Goal: Check status: Check status

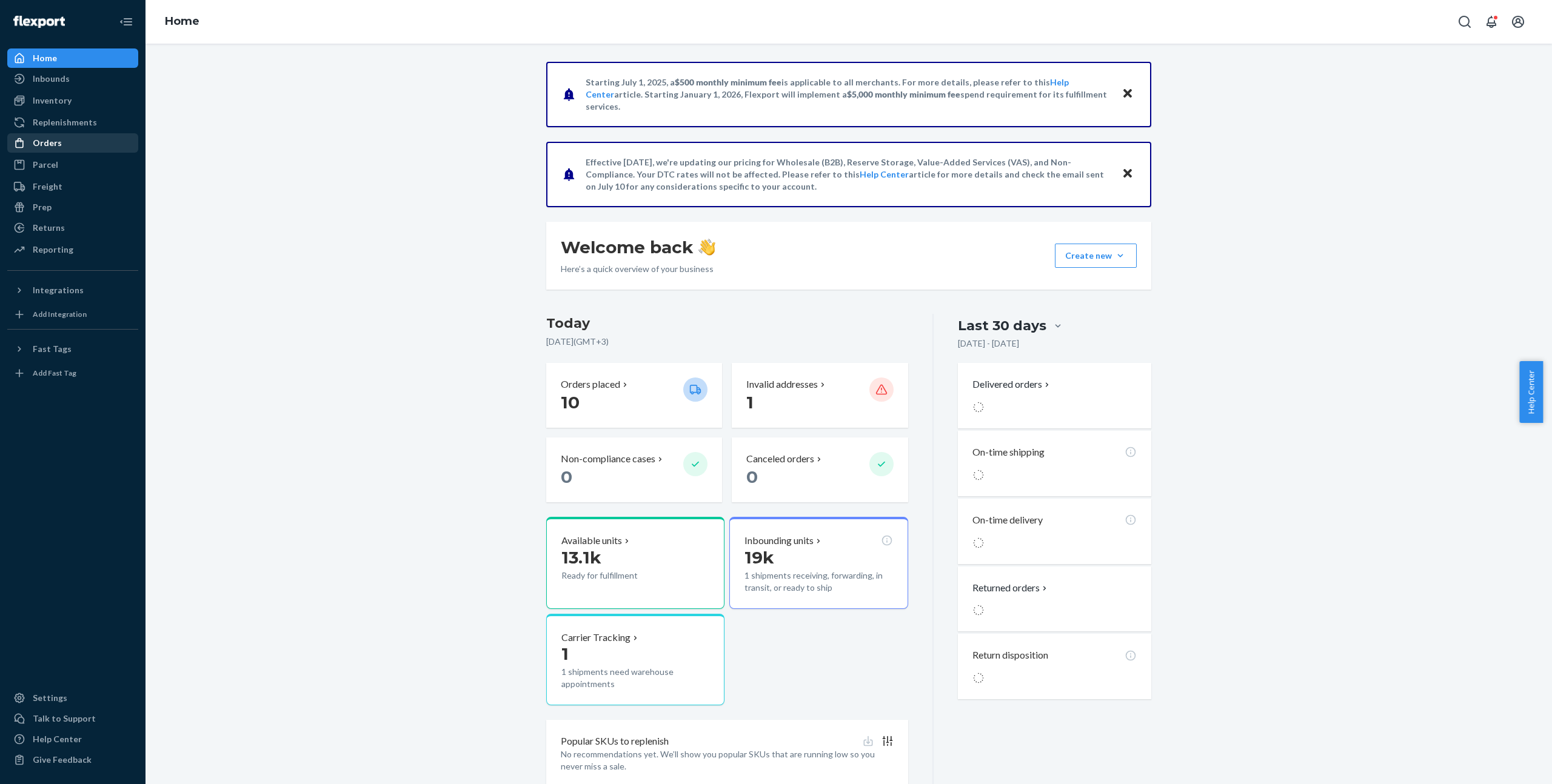
click at [75, 143] on div "Orders" at bounding box center [72, 143] width 128 height 17
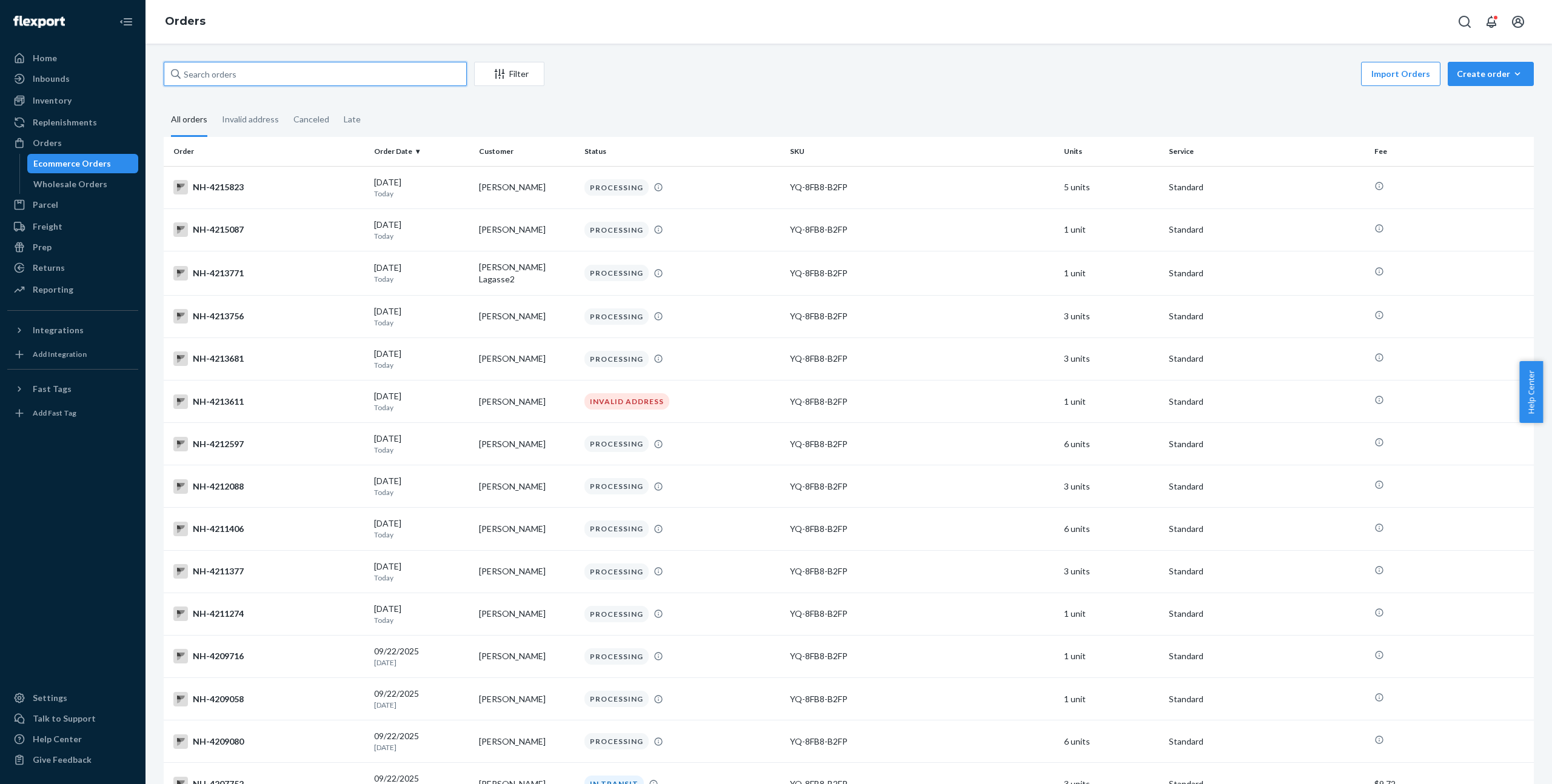
click at [339, 70] on input "text" at bounding box center [315, 74] width 303 height 24
paste input "4179437"
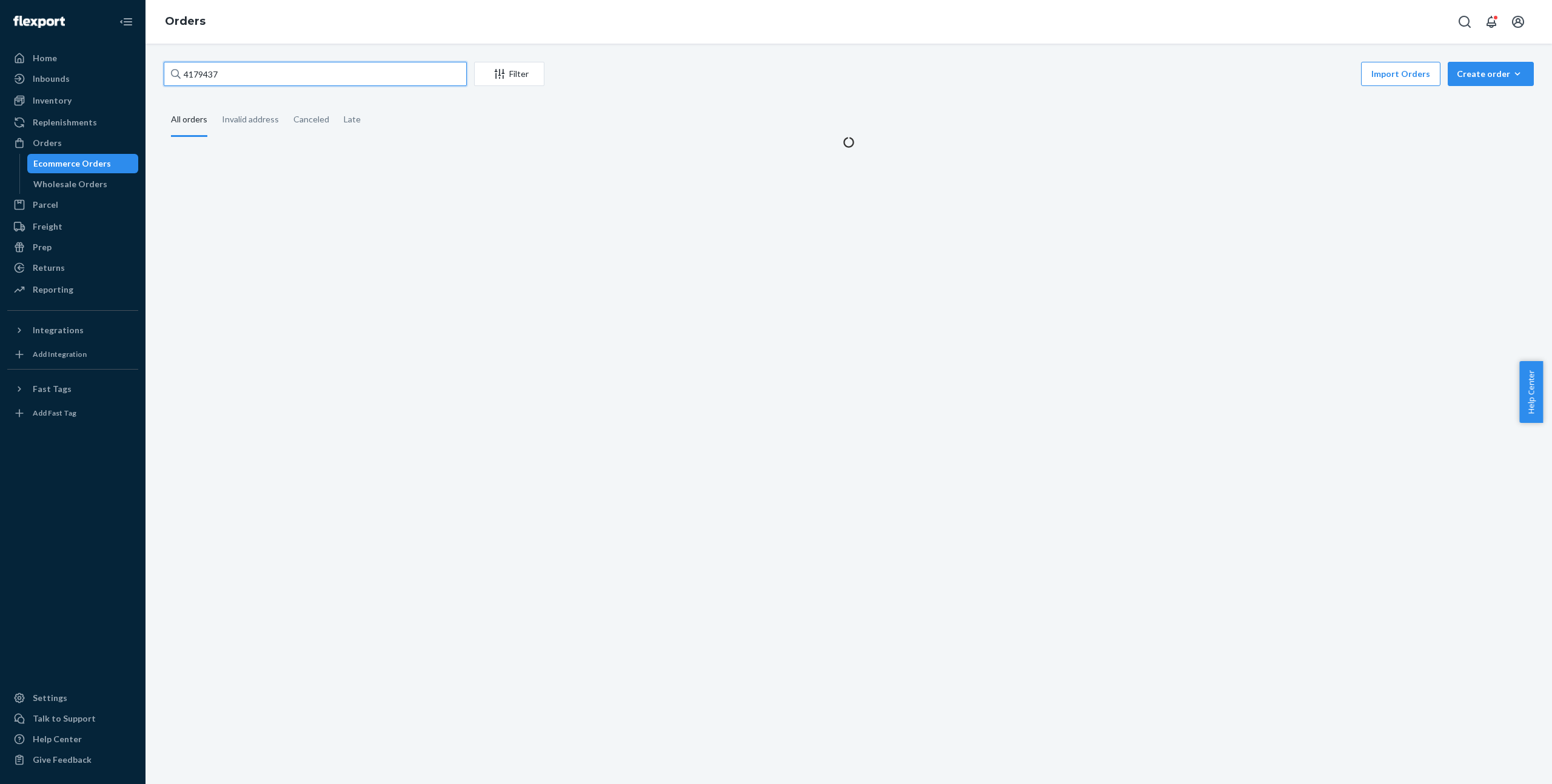
type input "4179437"
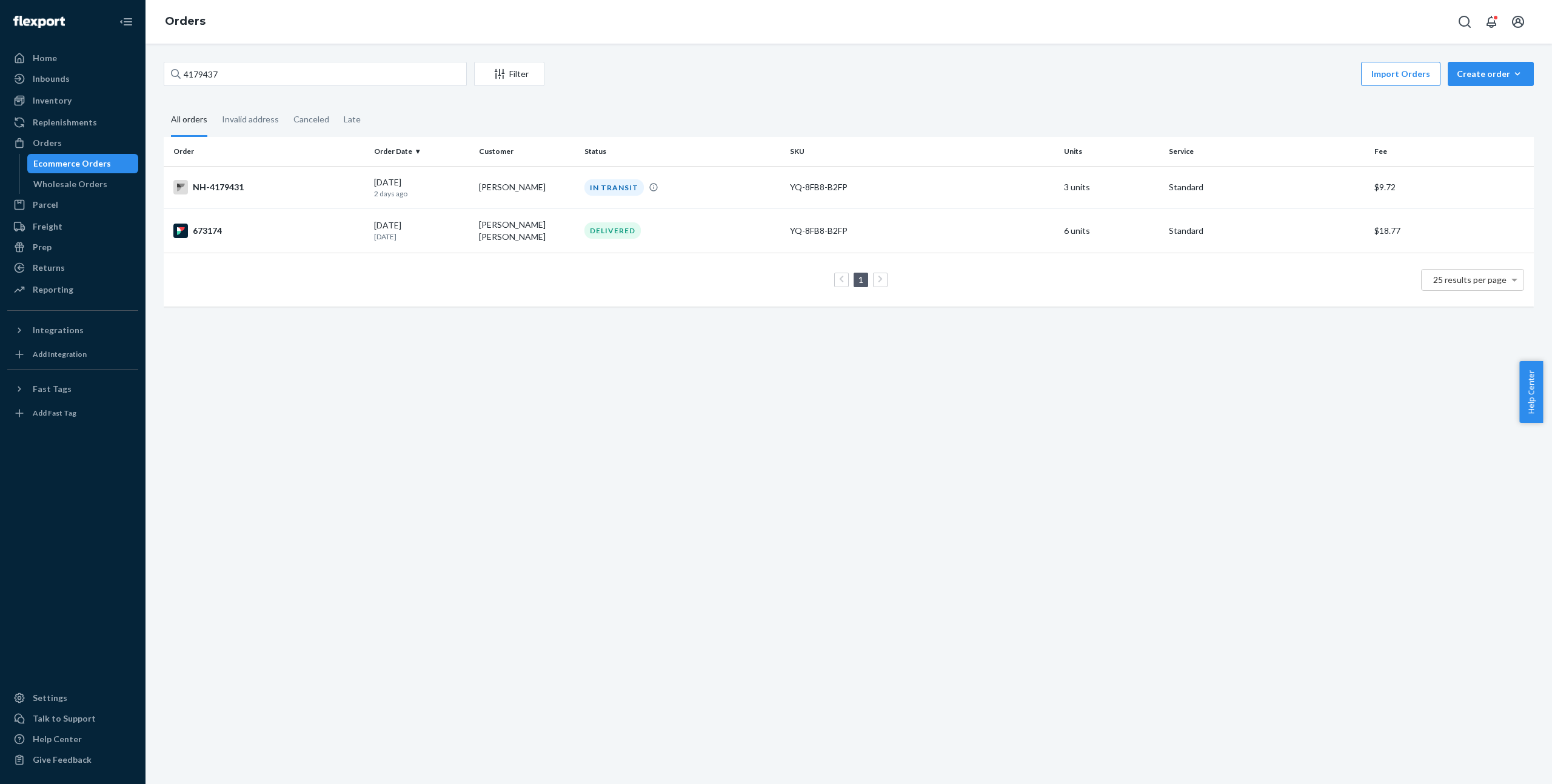
click at [404, 275] on div "1 25 results per page" at bounding box center [848, 279] width 1350 height 39
click at [815, 383] on div "4179437 Filter Import Orders Create order Ecommerce order Removal order All ord…" at bounding box center [849, 413] width 1406 height 741
click at [480, 194] on td "[PERSON_NAME]" at bounding box center [526, 187] width 105 height 43
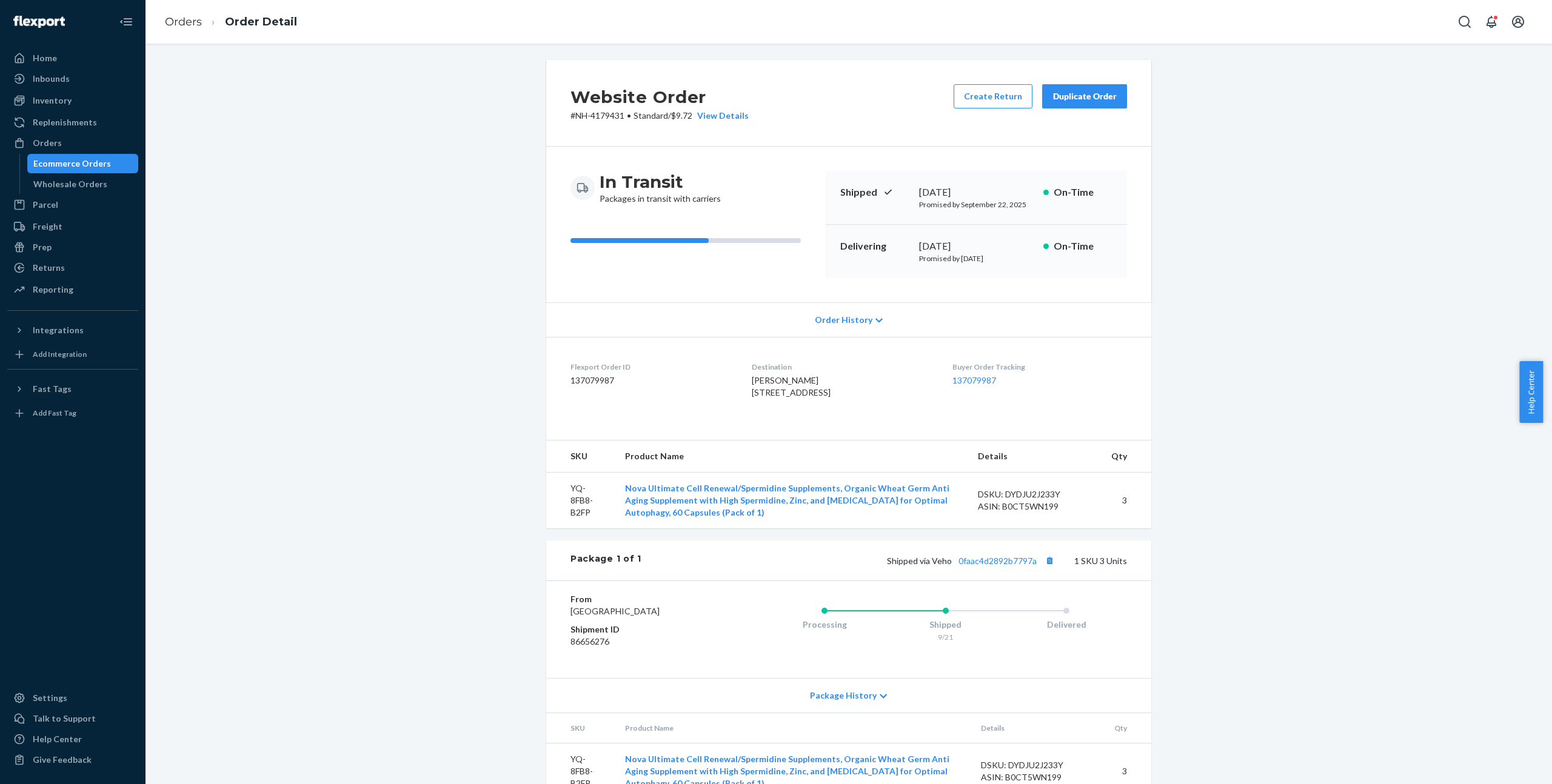
scroll to position [2, 0]
